Goal: Feedback & Contribution: Leave review/rating

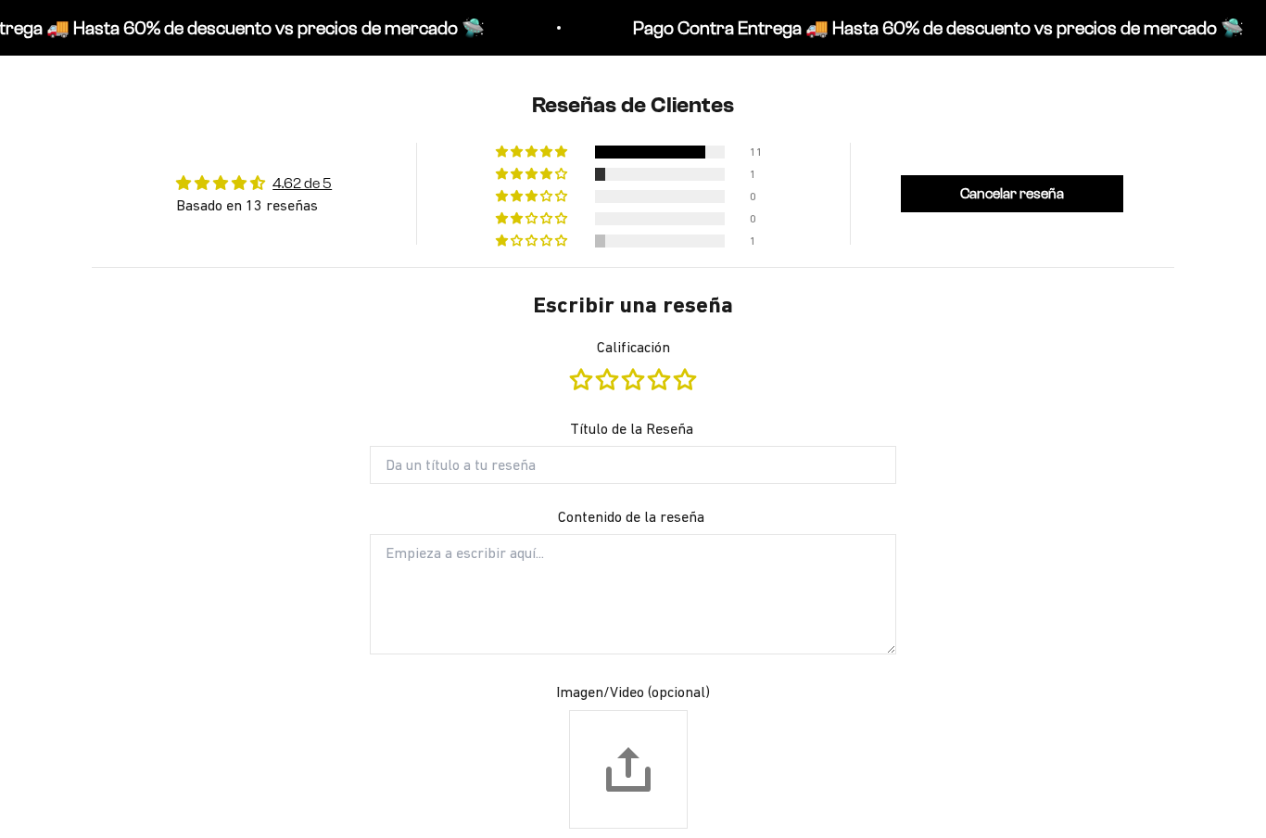
type input "Customer"
type input "[EMAIL_ADDRESS][DOMAIN_NAME]"
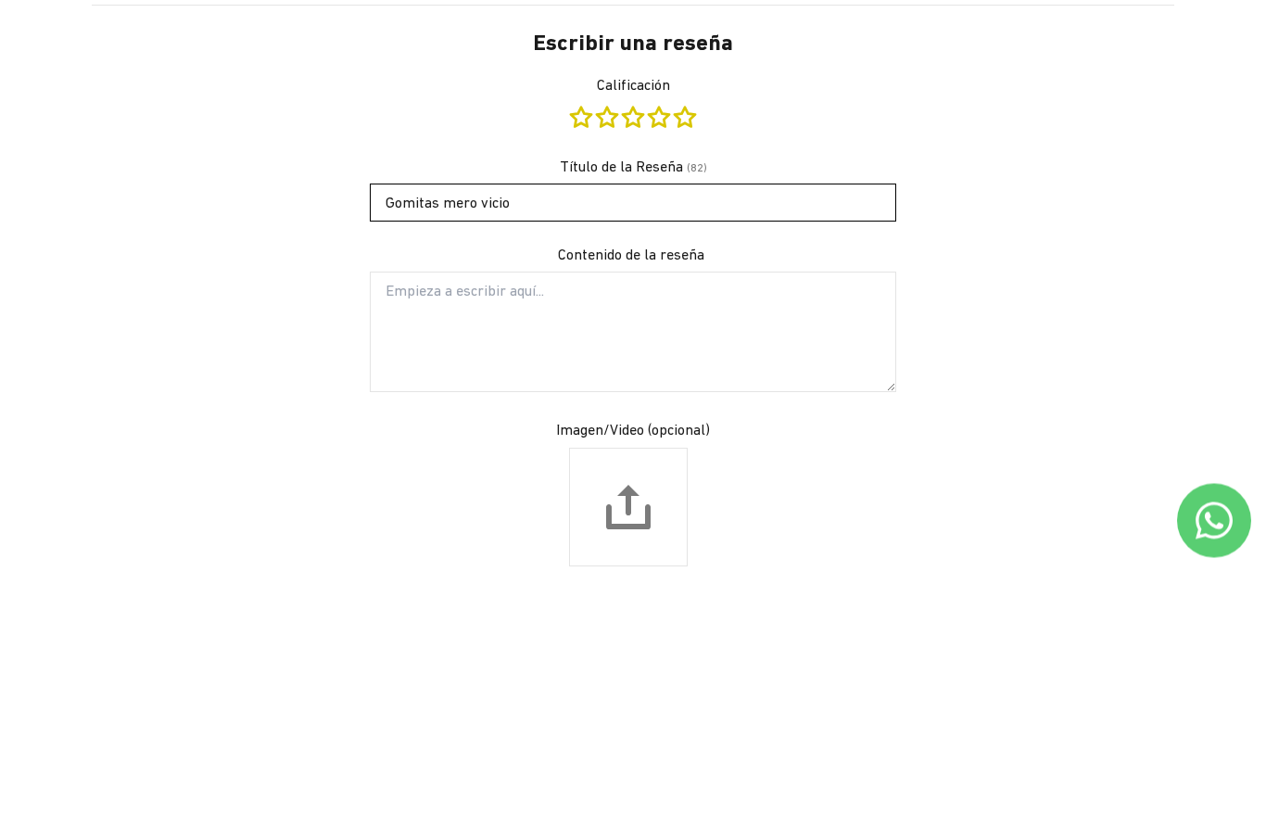
type input "Gomitas mero vicio"
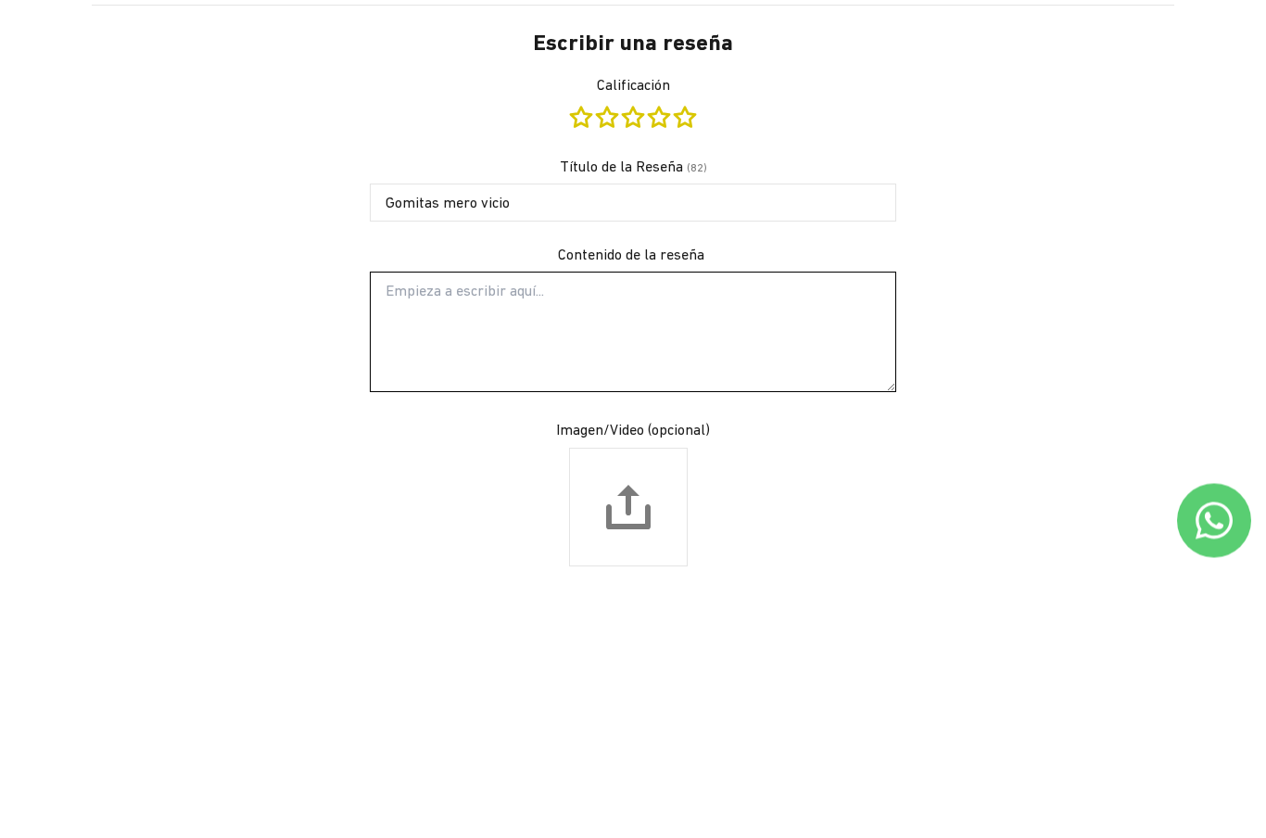
click at [442, 535] on textarea "Contenido de la reseña" at bounding box center [633, 595] width 526 height 120
click at [459, 535] on textarea "Contenido de la reseña" at bounding box center [633, 595] width 526 height 120
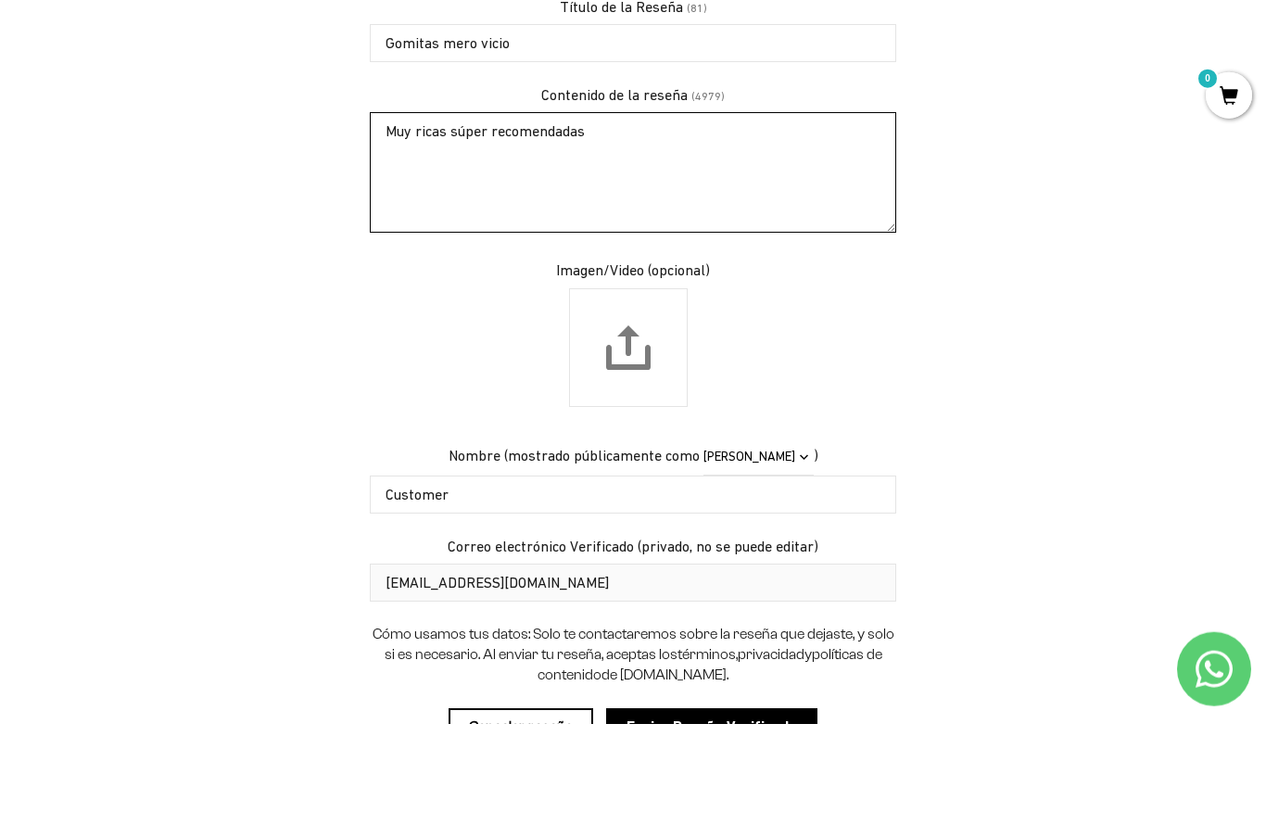
scroll to position [1825, 0]
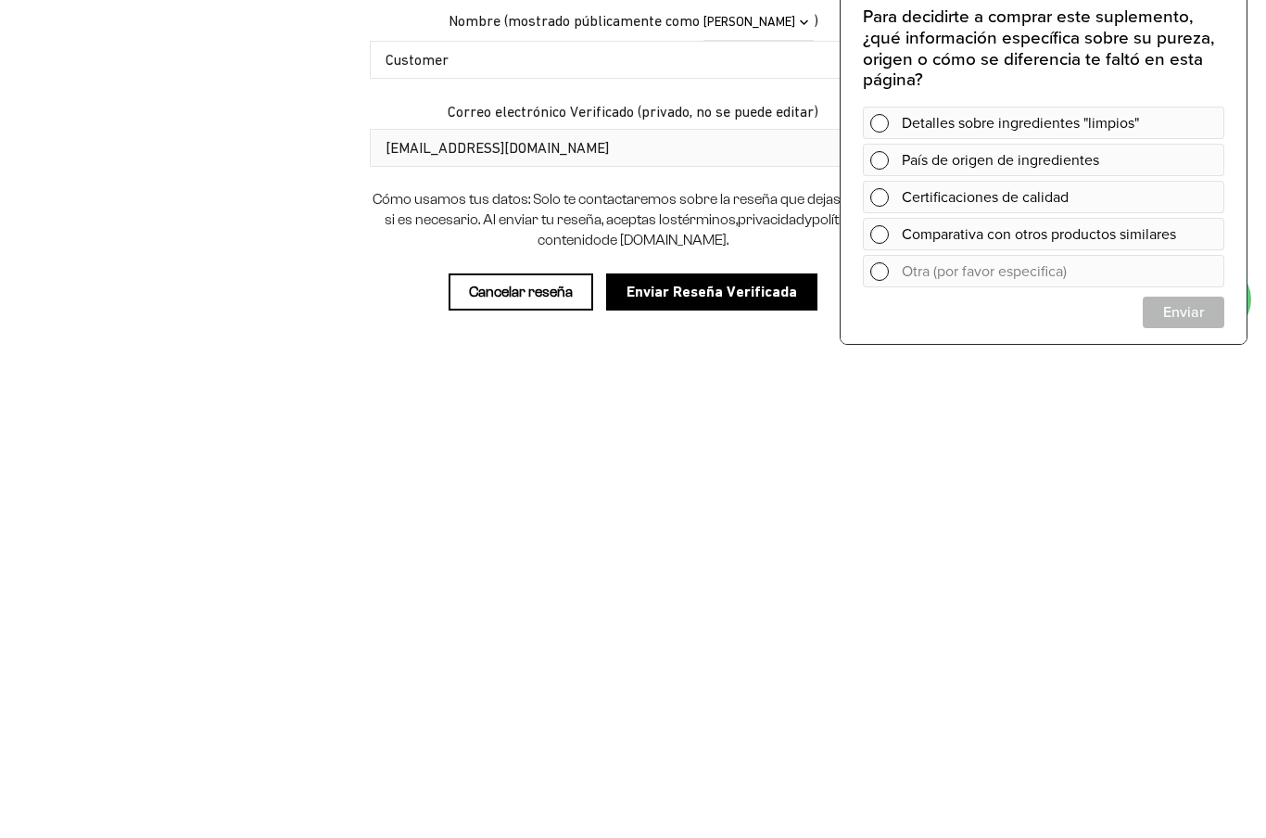
type textarea "Muy ricas súper recomendadas"
click at [678, 757] on input "Enviar Reseña Verificada" at bounding box center [711, 775] width 211 height 37
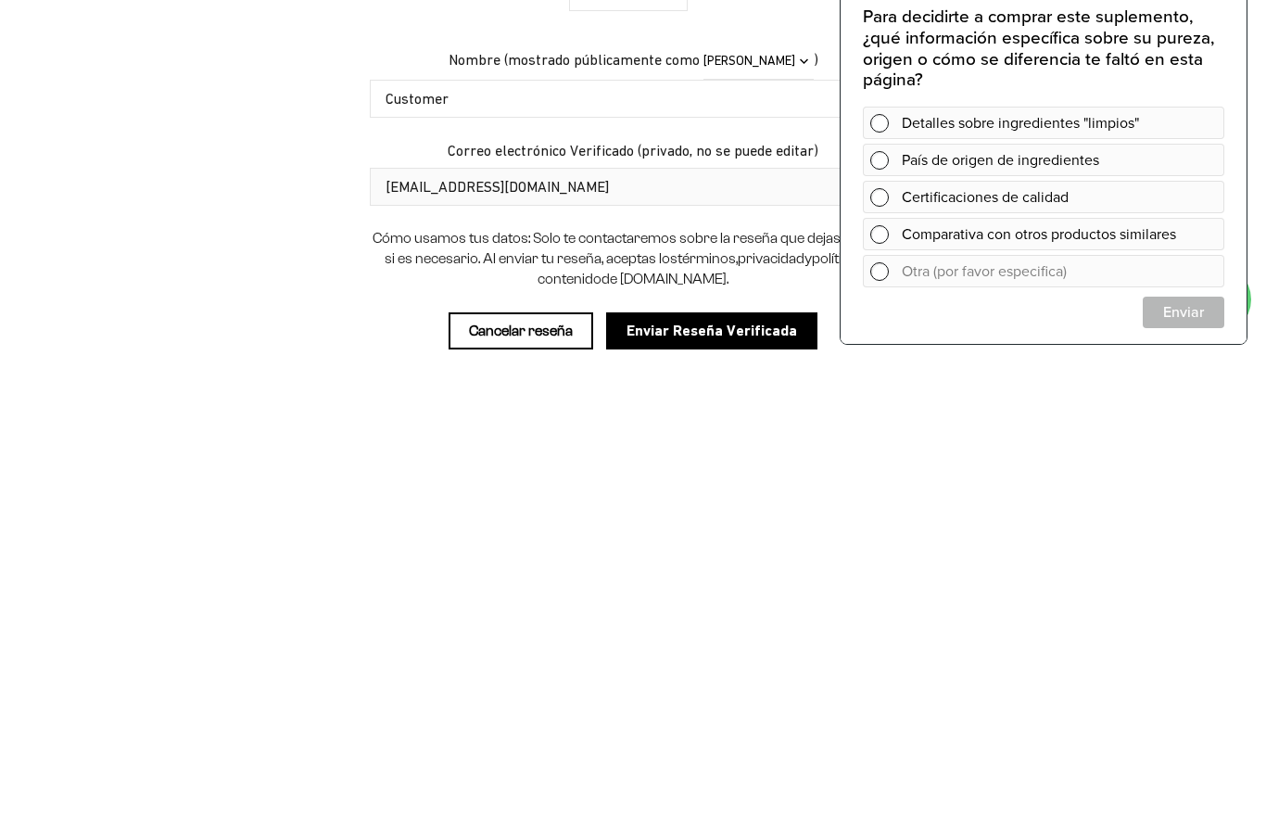
scroll to position [2393, 0]
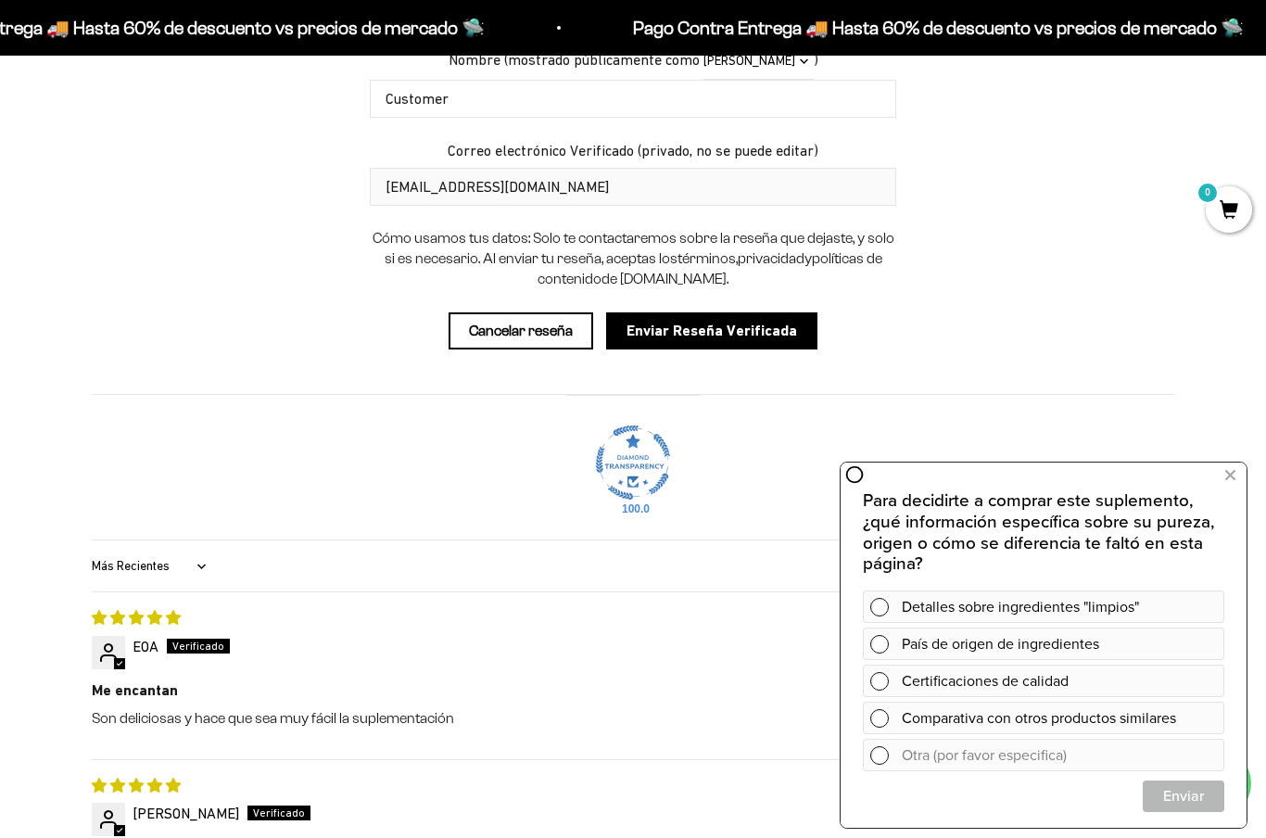
click at [695, 312] on input "Enviar Reseña Verificada" at bounding box center [711, 330] width 211 height 37
click at [1225, 484] on icon at bounding box center [1230, 475] width 10 height 24
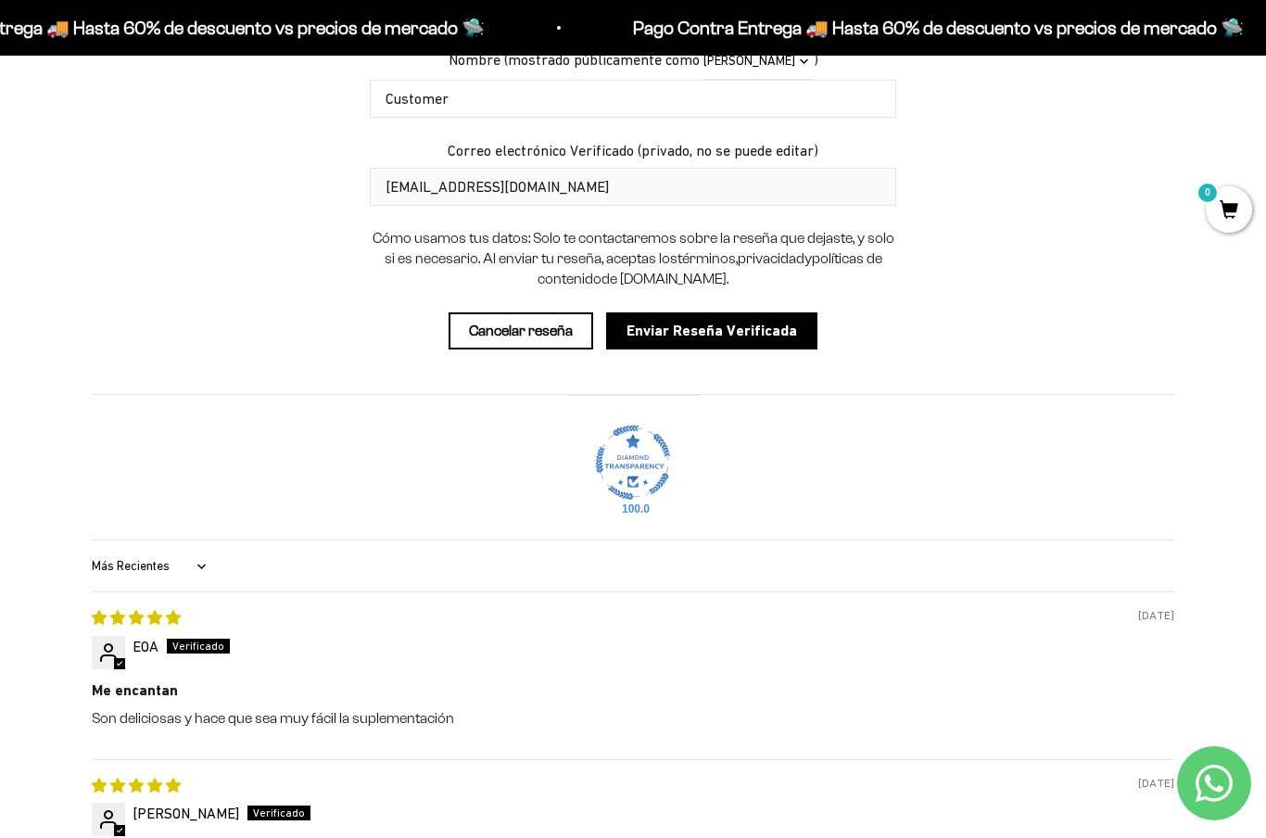
click at [729, 312] on input "Enviar Reseña Verificada" at bounding box center [711, 330] width 211 height 37
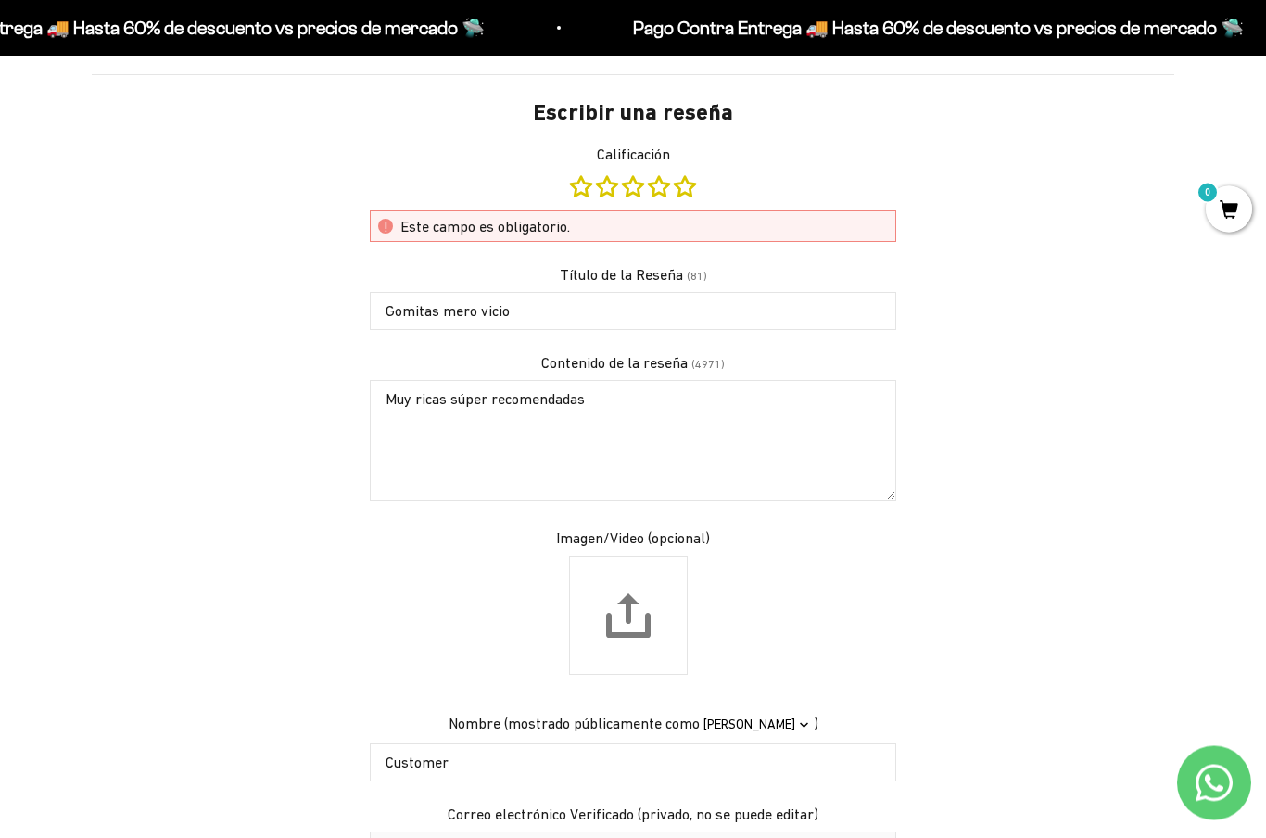
scroll to position [1697, 0]
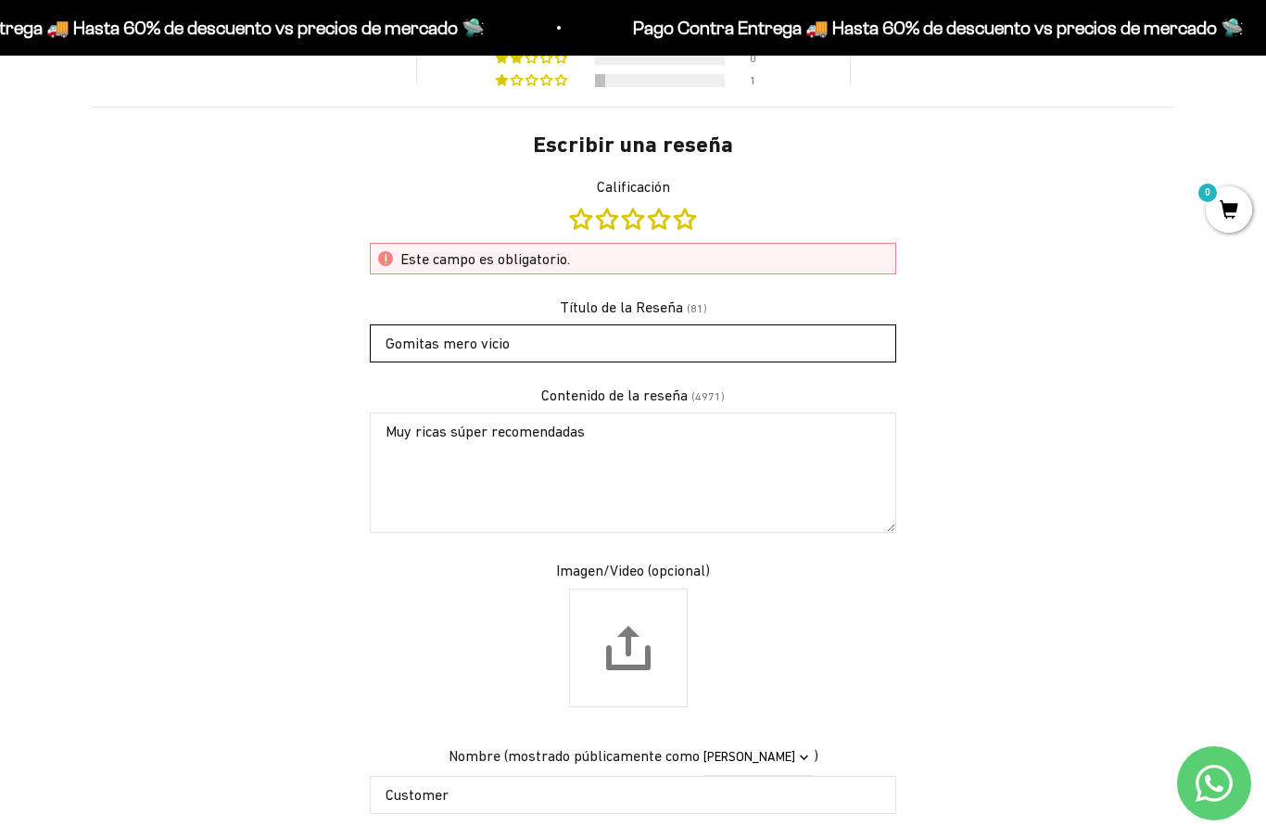
click at [540, 324] on input "Gomitas mero vicio" at bounding box center [633, 342] width 526 height 37
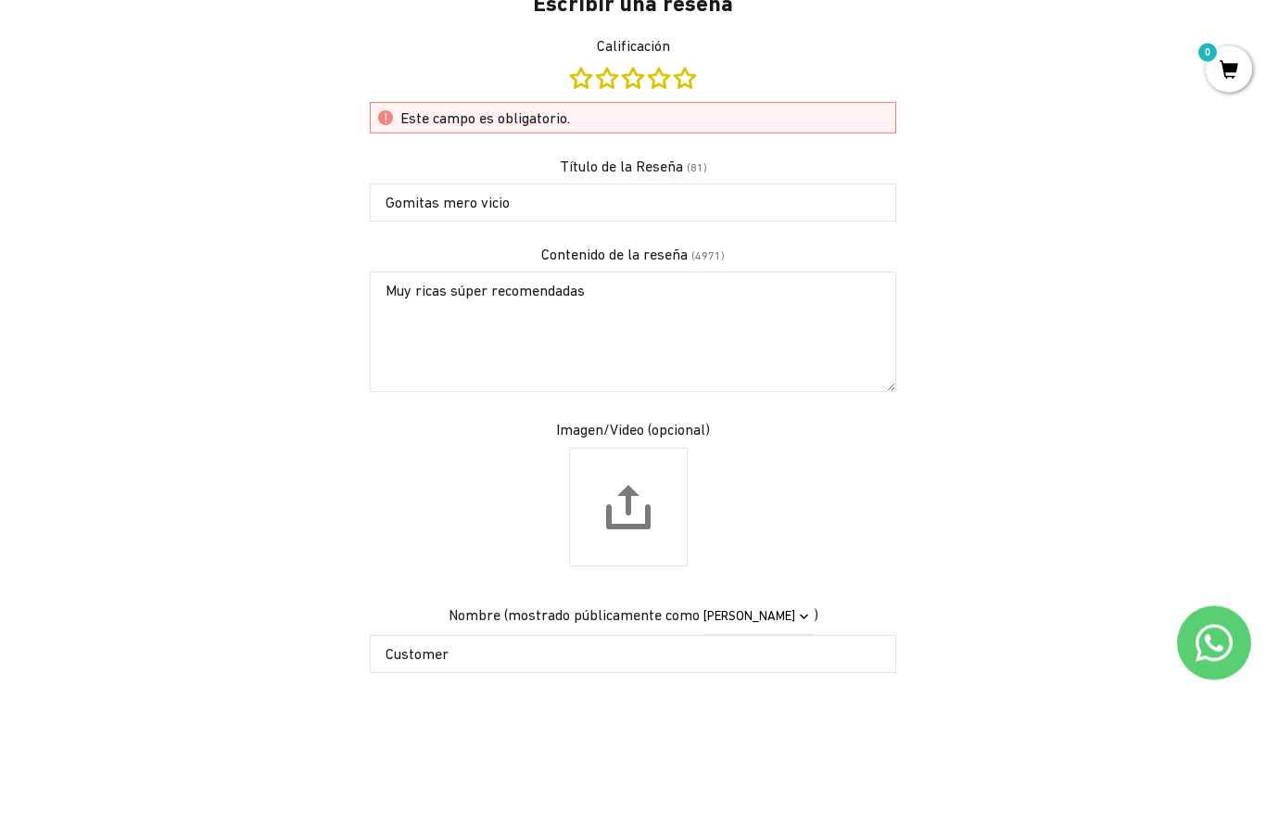
click at [434, 243] on div "Este campo es obligatorio." at bounding box center [633, 259] width 526 height 32
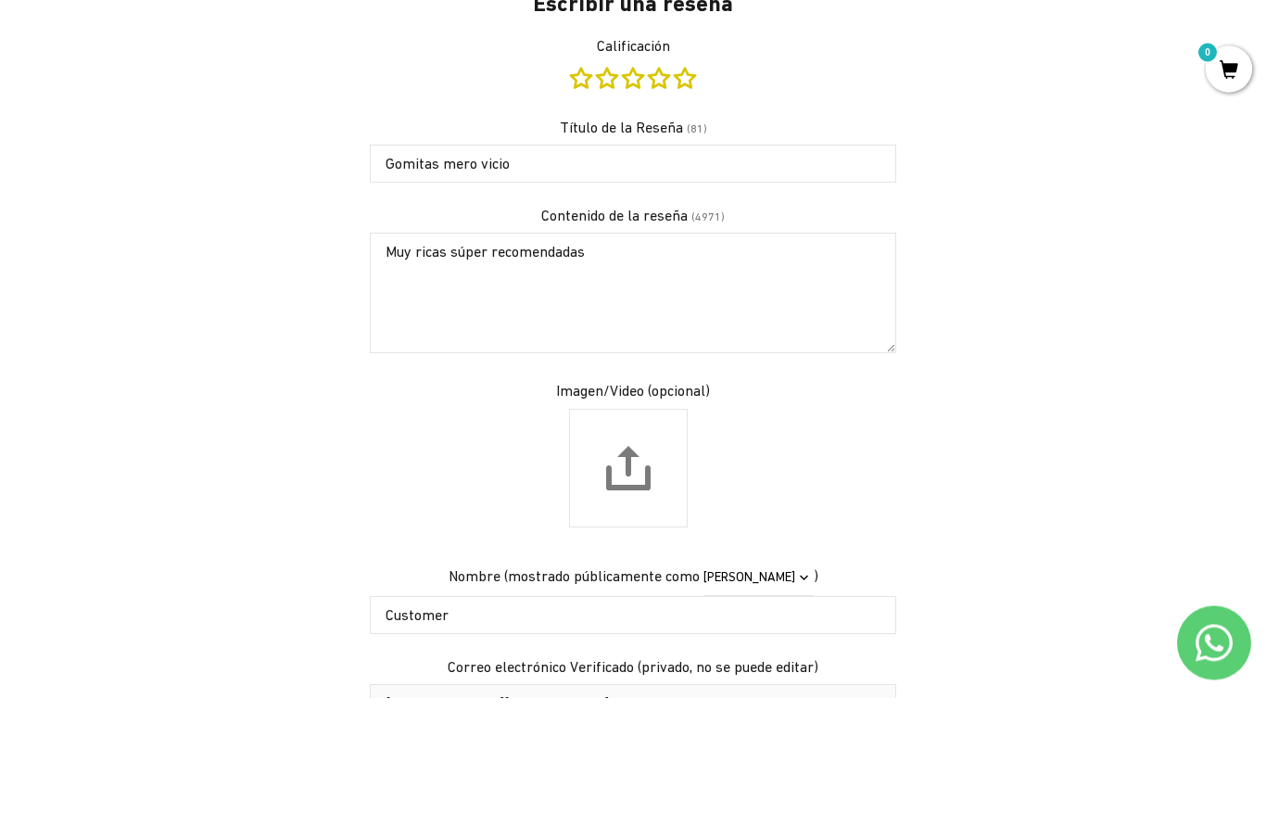
click at [425, 258] on div "Título de la Reseña (81) Gomitas mero vicio" at bounding box center [633, 291] width 526 height 66
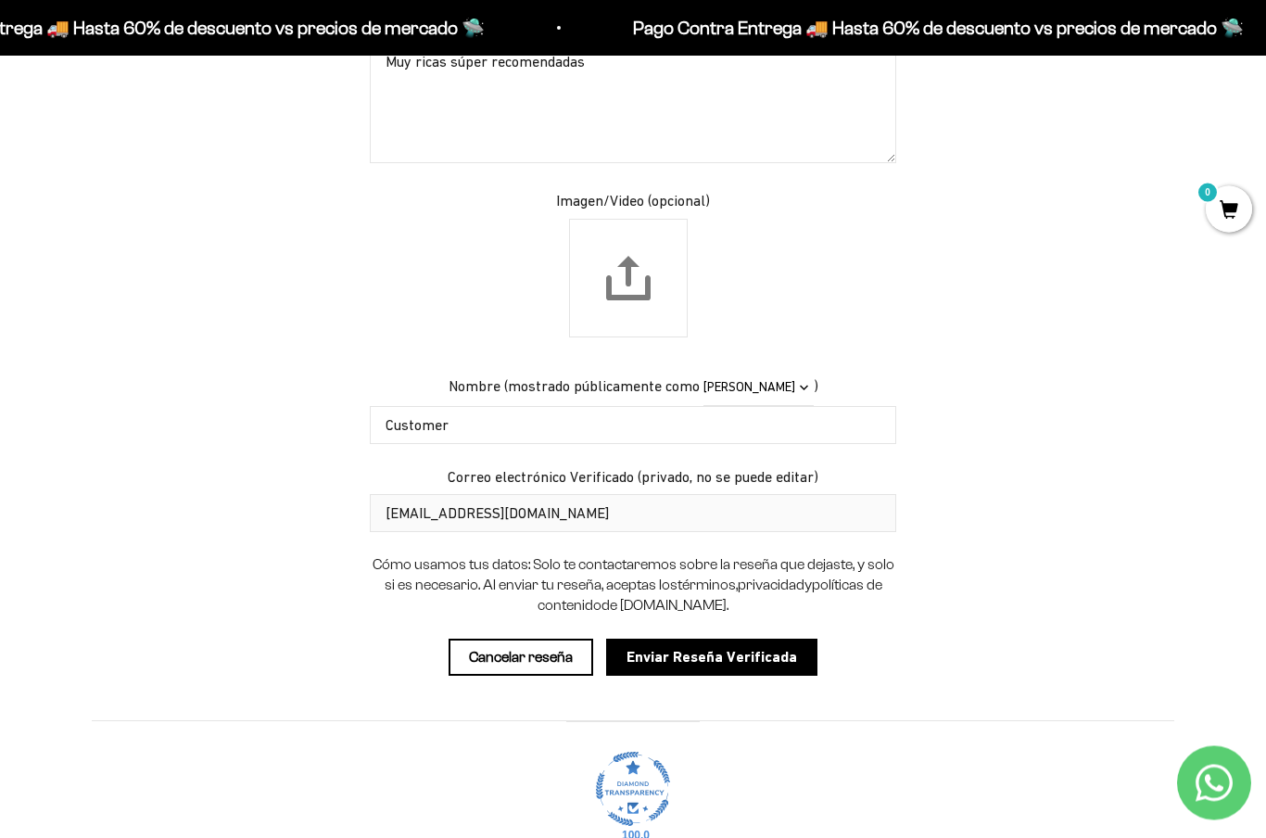
scroll to position [2047, 0]
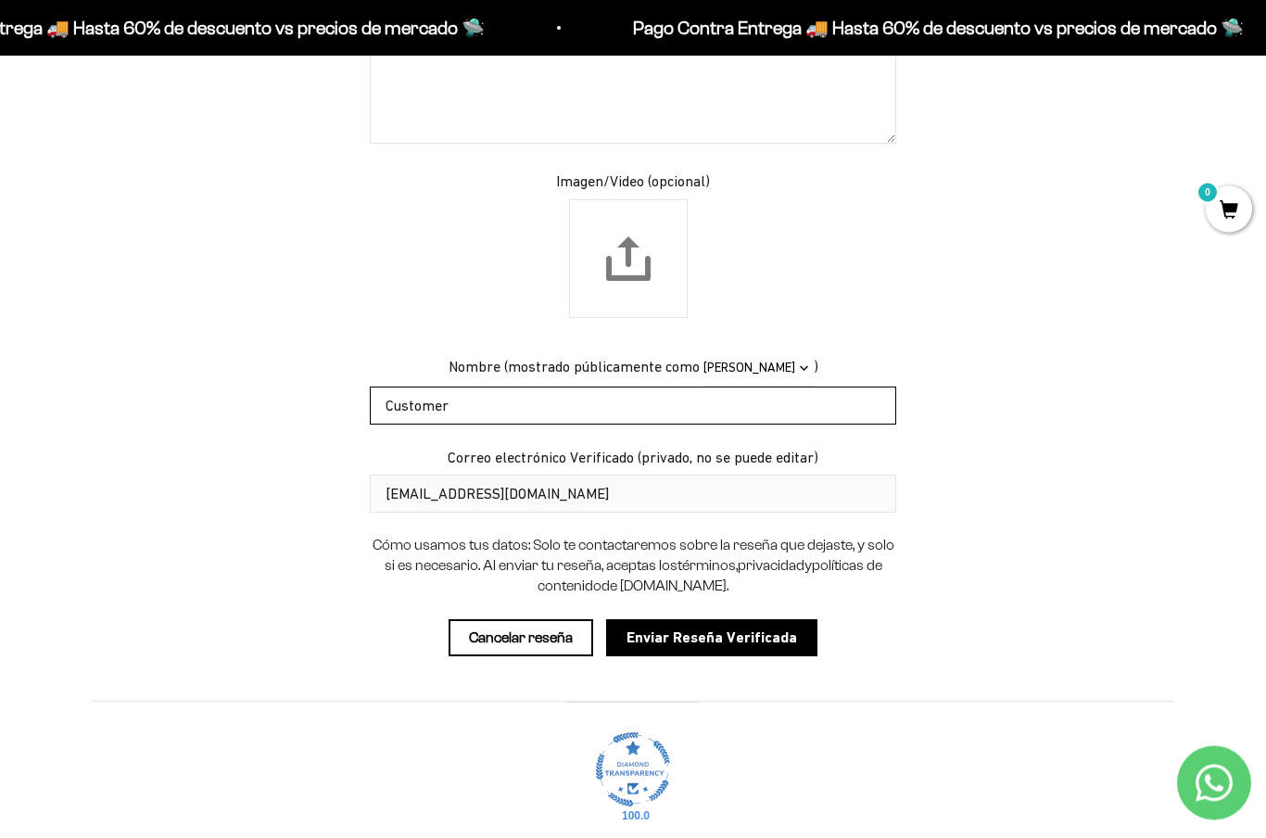
click at [412, 387] on input "Customer" at bounding box center [633, 405] width 526 height 37
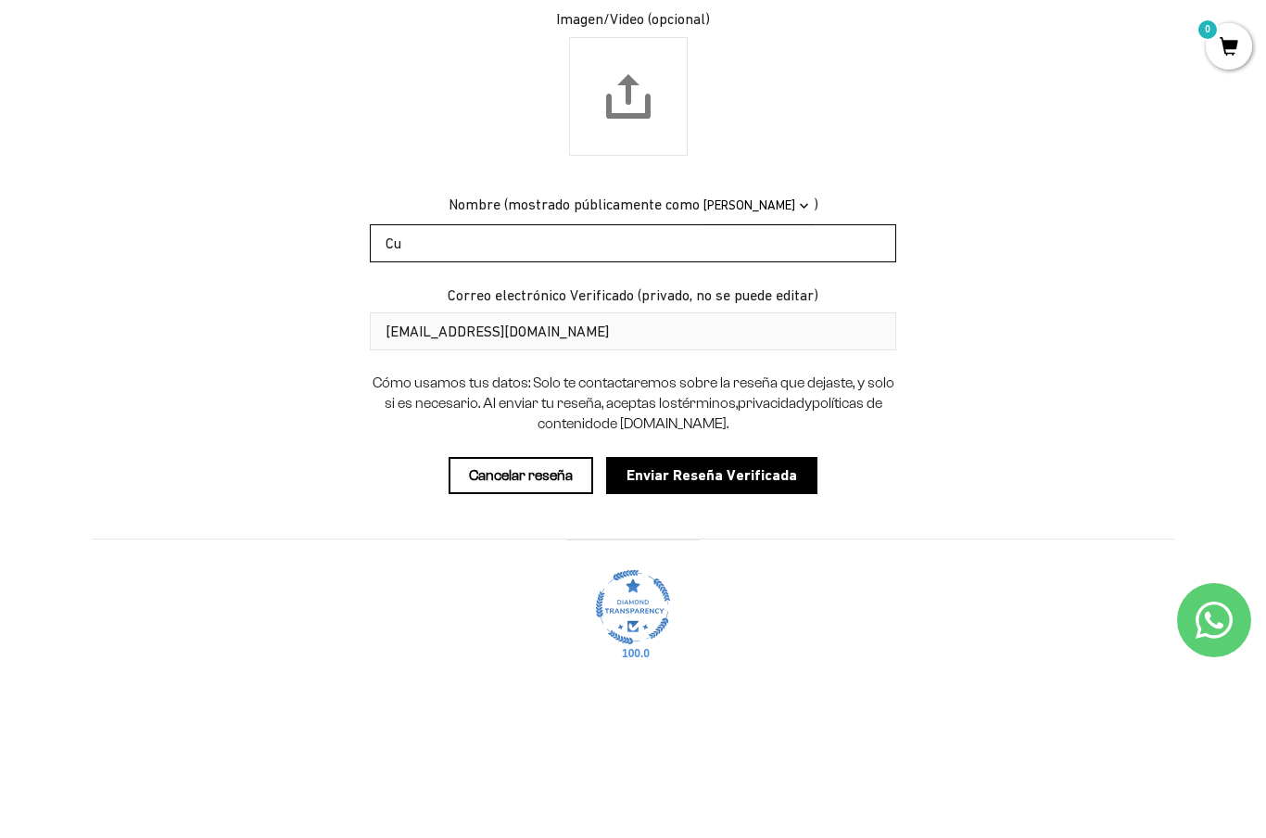
type input "C"
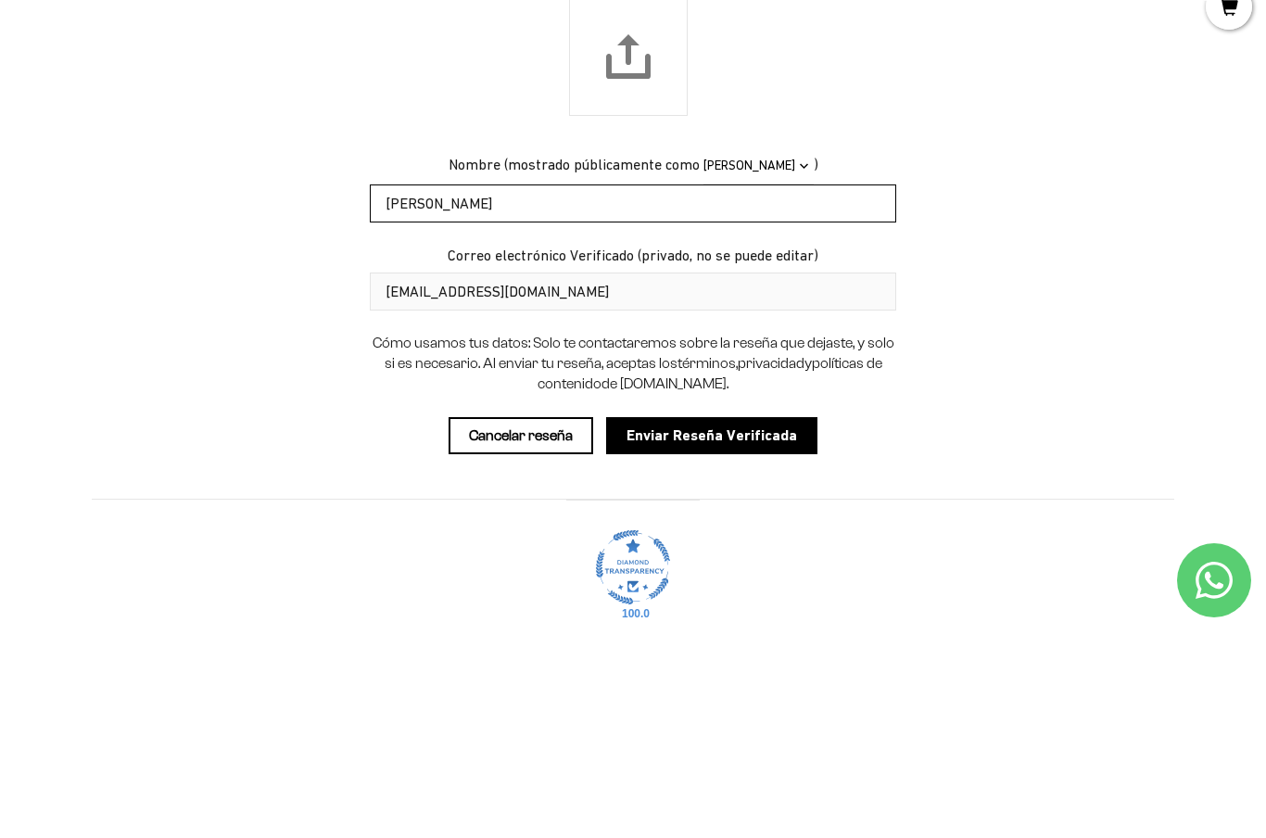
type input "[PERSON_NAME]"
click at [665, 620] on input "Enviar Reseña Verificada" at bounding box center [711, 638] width 211 height 37
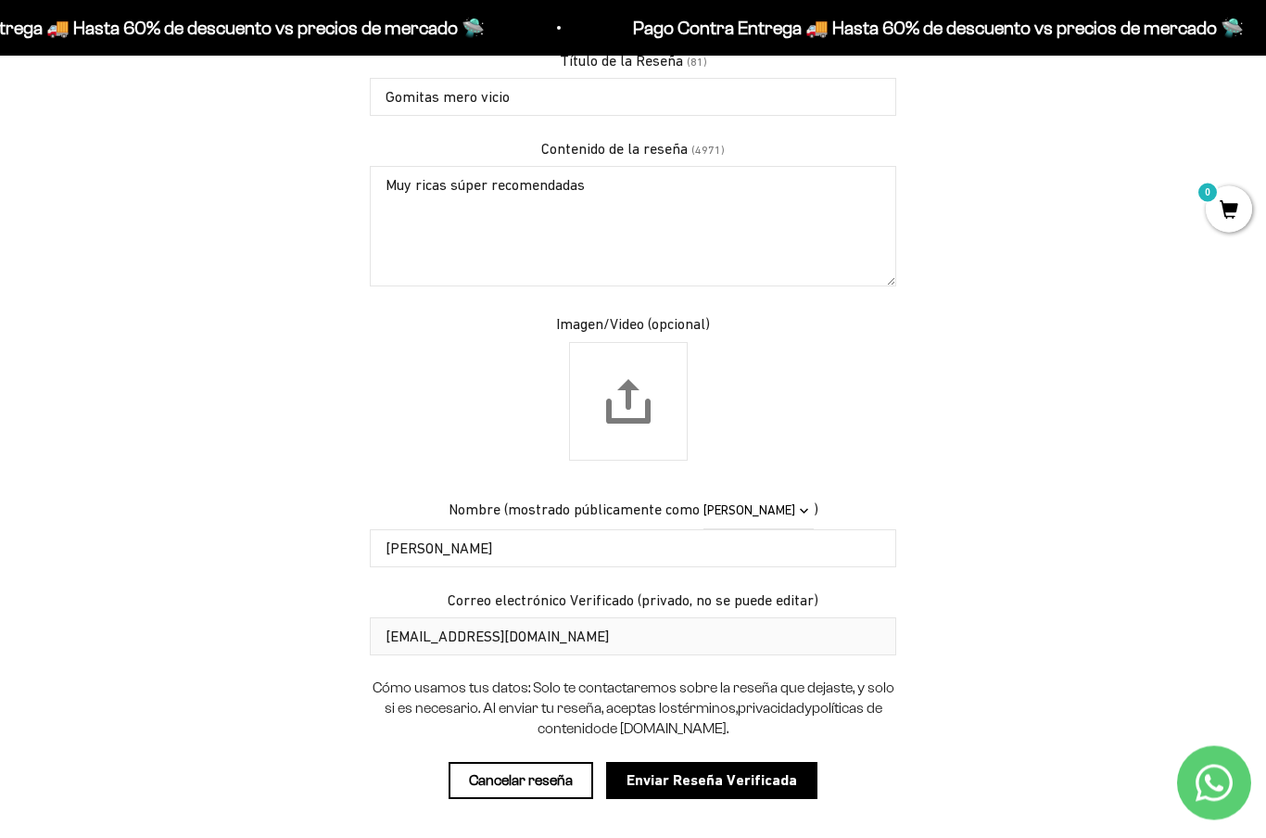
scroll to position [1977, 0]
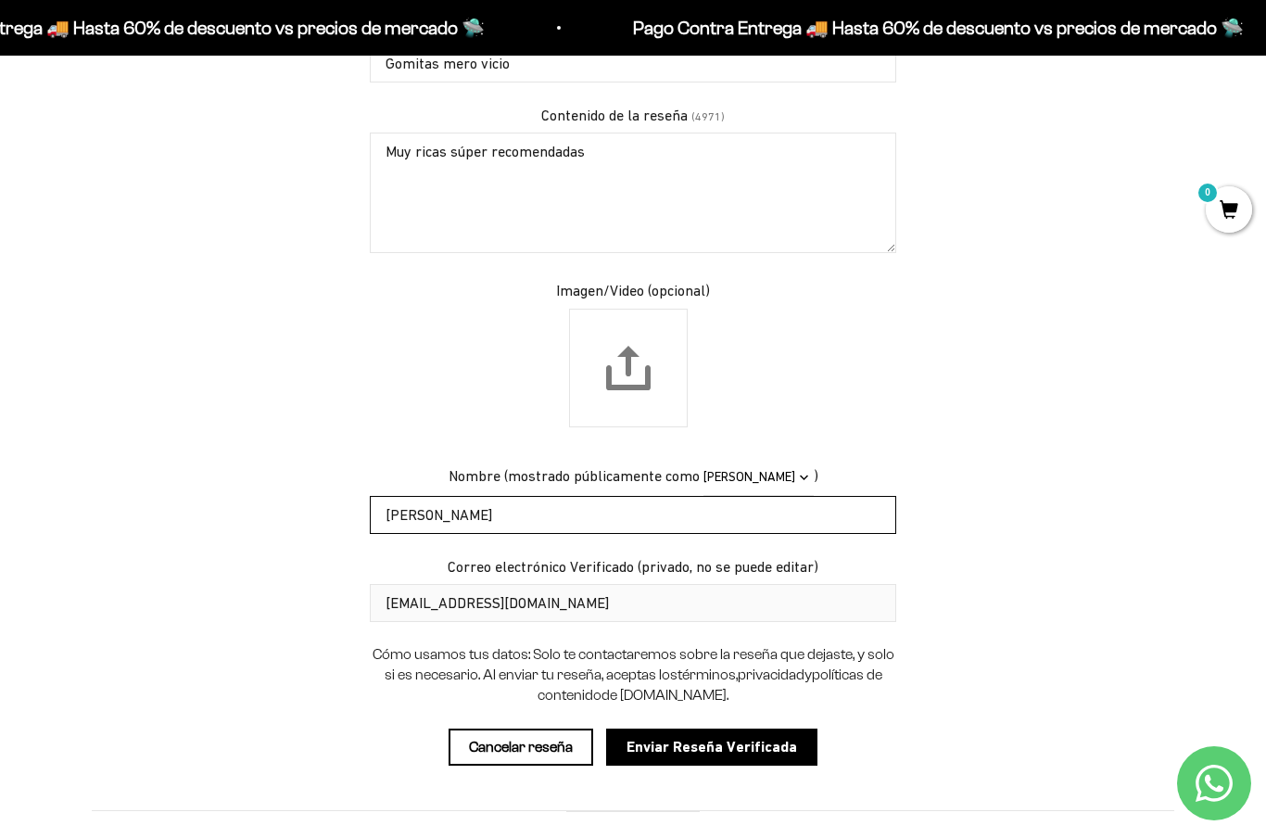
click at [443, 496] on input "[PERSON_NAME]" at bounding box center [633, 514] width 526 height 37
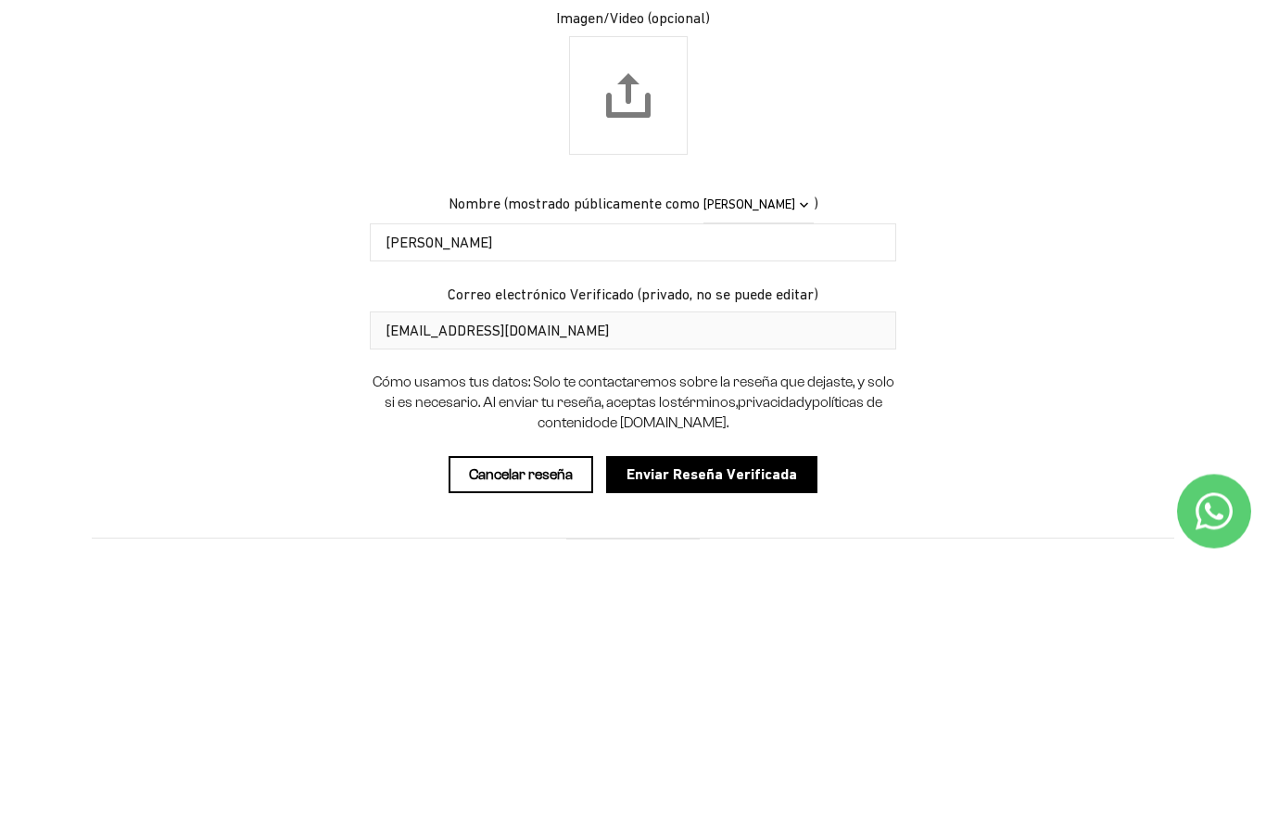
click at [264, 293] on div "Escribir una reseña Calificación Este campo es obligatorio. Título de la Reseña…" at bounding box center [633, 318] width 1083 height 982
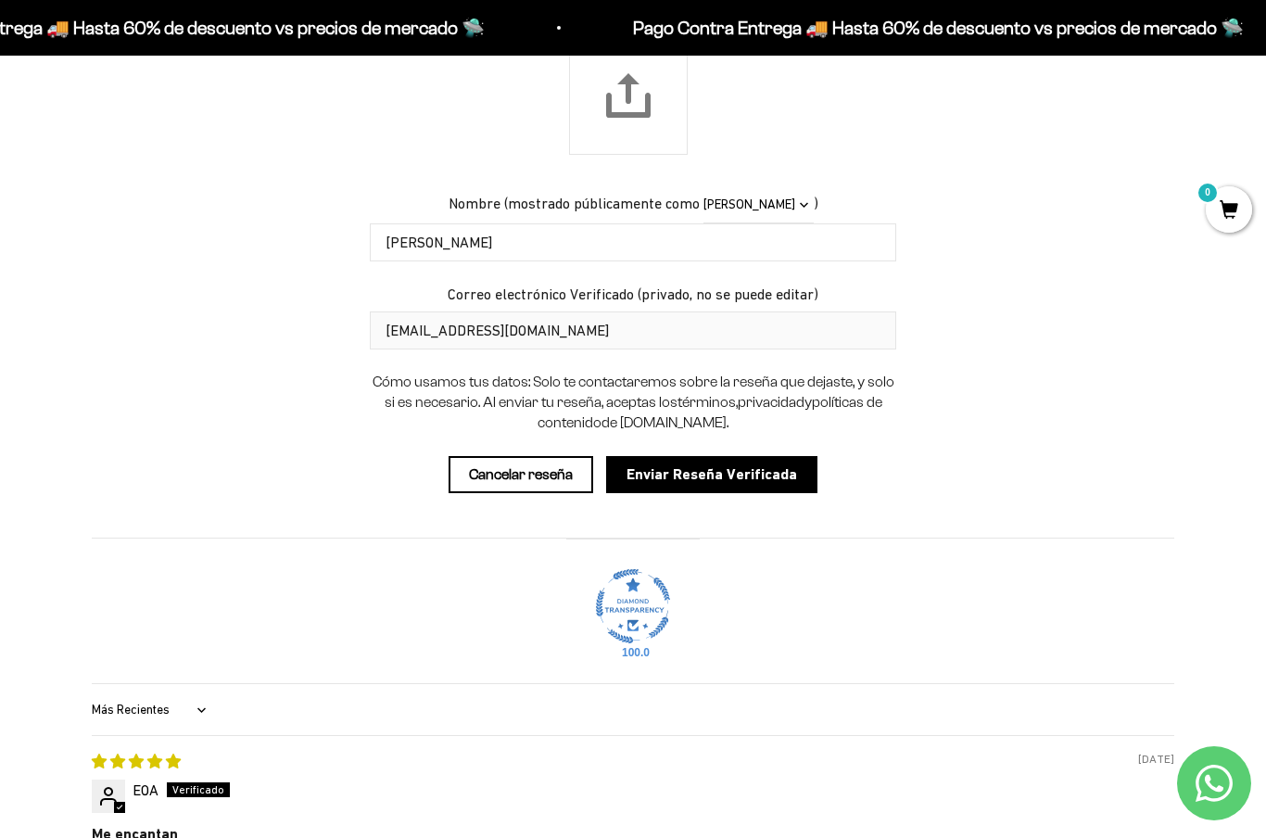
click at [588, 321] on form "Escribir una reseña Calificación Este campo es obligatorio. Título de la Reseña…" at bounding box center [633, 34] width 556 height 915
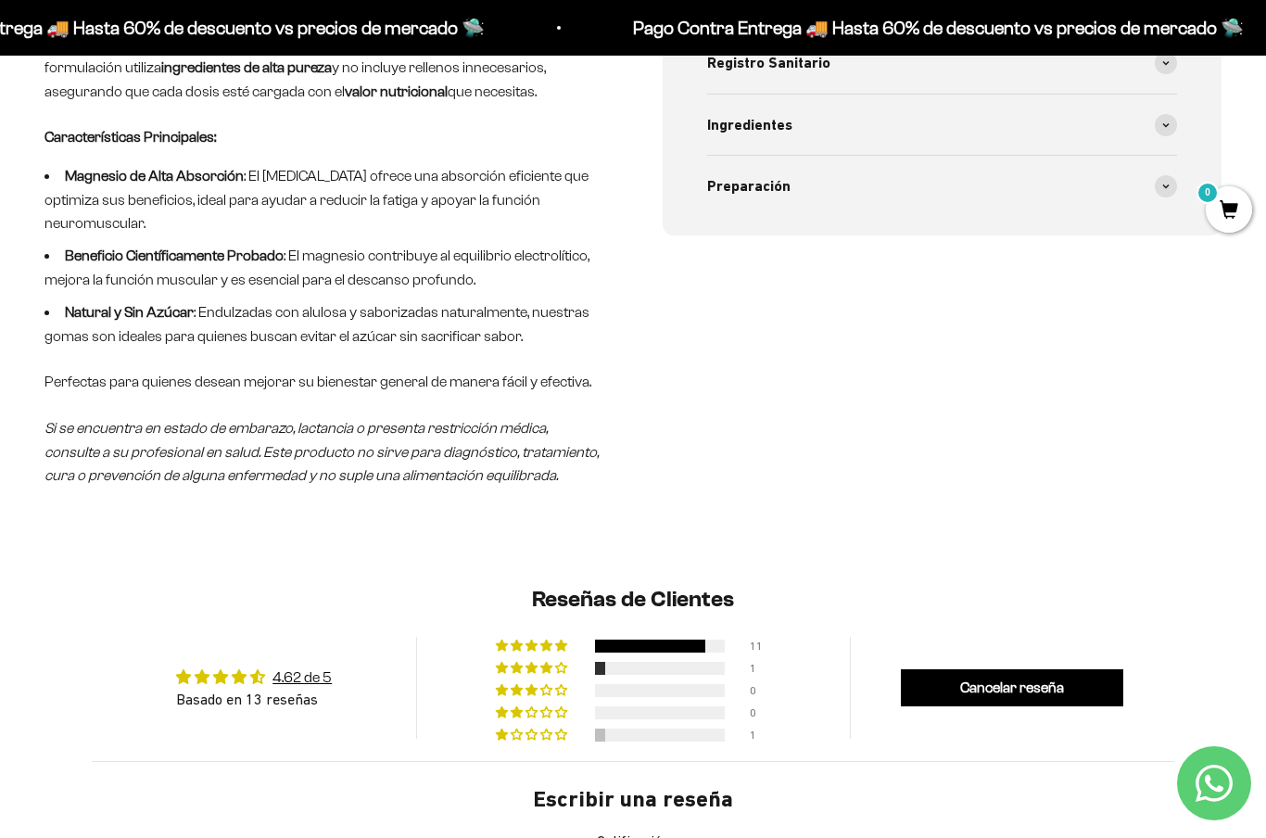
scroll to position [1039, 0]
